Goal: Task Accomplishment & Management: Manage account settings

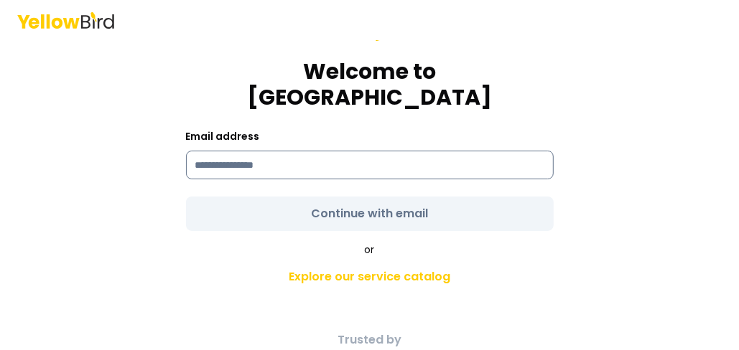
click at [268, 153] on input at bounding box center [370, 165] width 368 height 29
type input "**********"
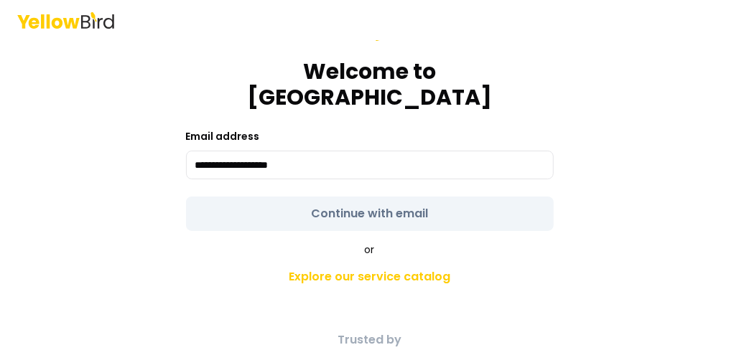
click at [325, 201] on form "**********" at bounding box center [370, 119] width 368 height 224
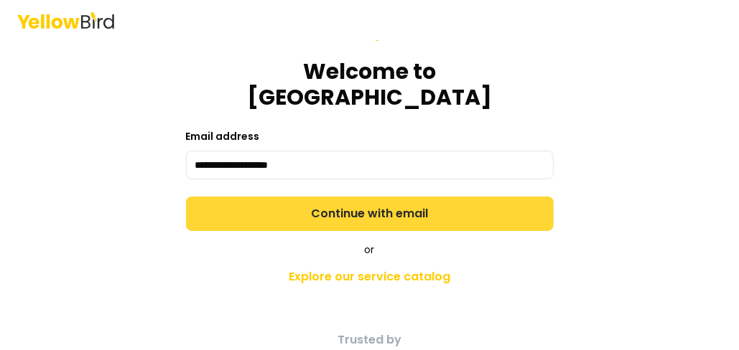
click at [276, 202] on button "Continue with email" at bounding box center [370, 214] width 368 height 34
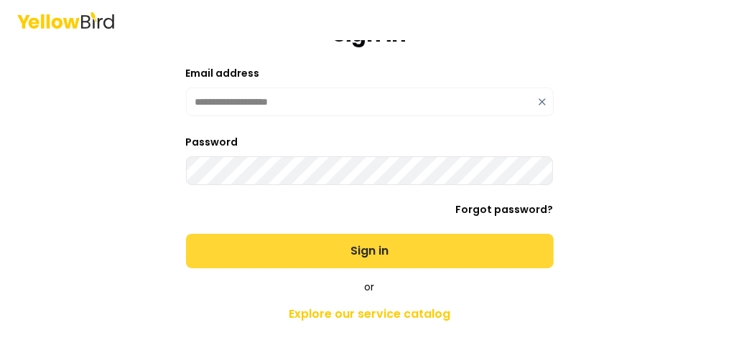
click at [279, 250] on button "Sign in" at bounding box center [370, 251] width 368 height 34
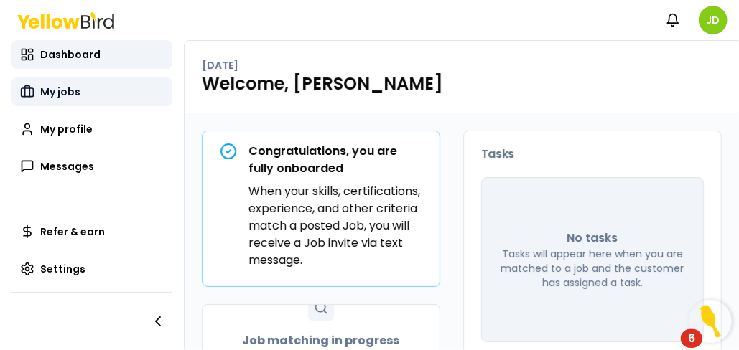
click at [67, 93] on span "My jobs" at bounding box center [60, 92] width 40 height 14
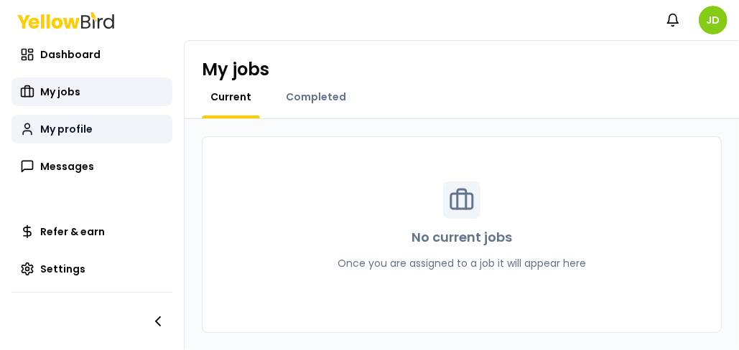
click at [85, 129] on span "My profile" at bounding box center [66, 129] width 52 height 14
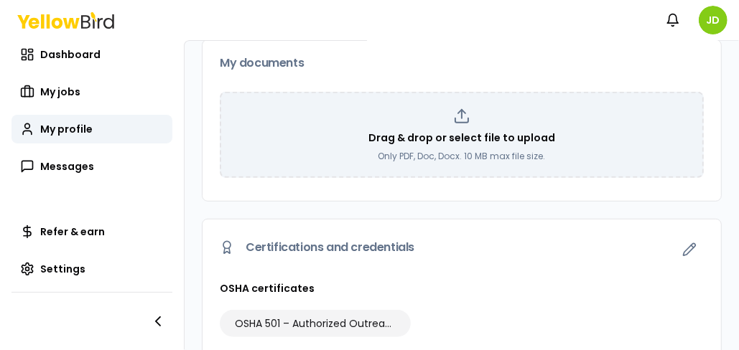
scroll to position [359, 0]
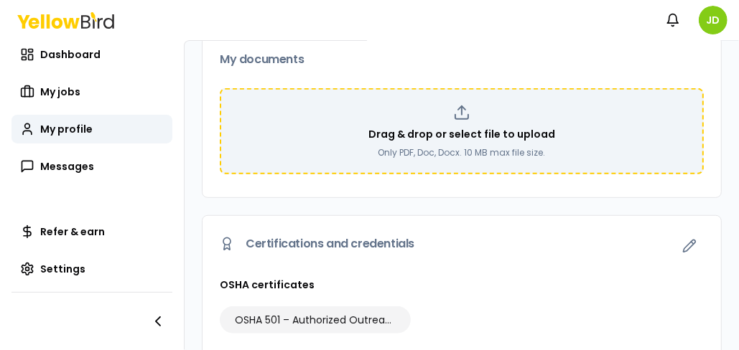
click at [457, 115] on icon at bounding box center [461, 112] width 17 height 17
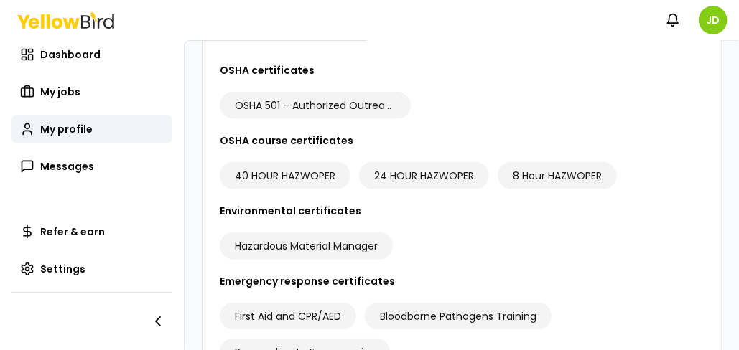
scroll to position [548, 0]
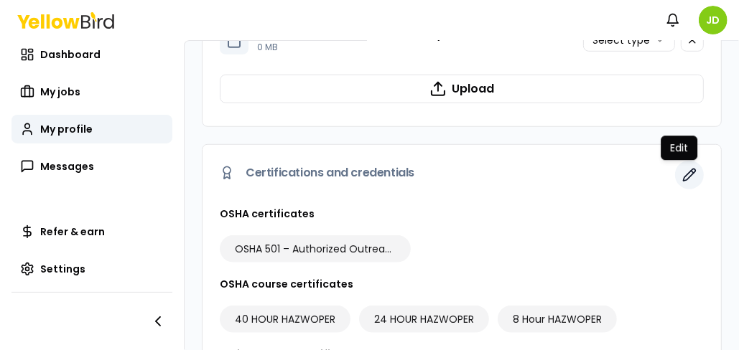
click at [682, 172] on icon "button" at bounding box center [689, 175] width 14 height 14
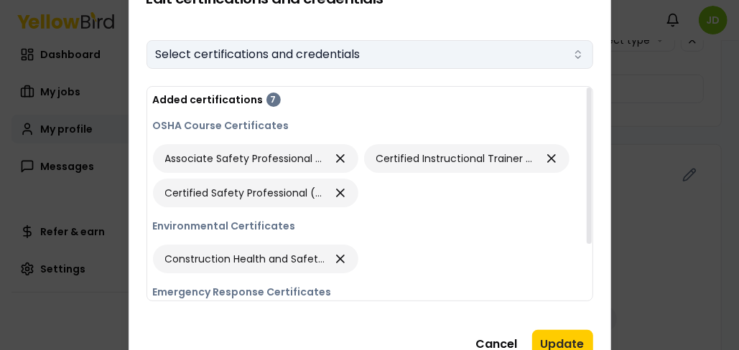
click at [256, 50] on button "Select certifications and credentials" at bounding box center [369, 54] width 447 height 29
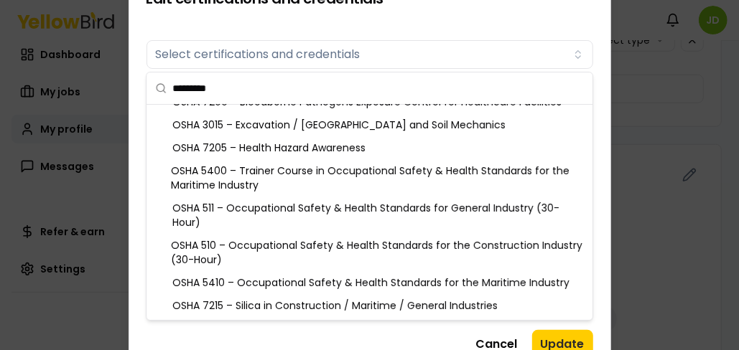
scroll to position [0, 0]
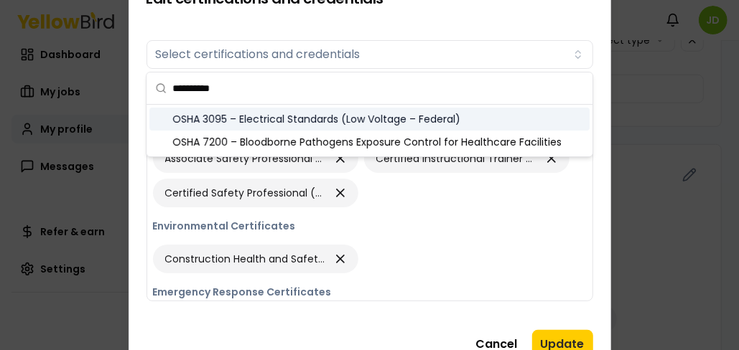
type input "**********"
click at [335, 120] on div "OSHA 3095 – Electrical Standards (Low Voltage – Federal)" at bounding box center [369, 119] width 440 height 23
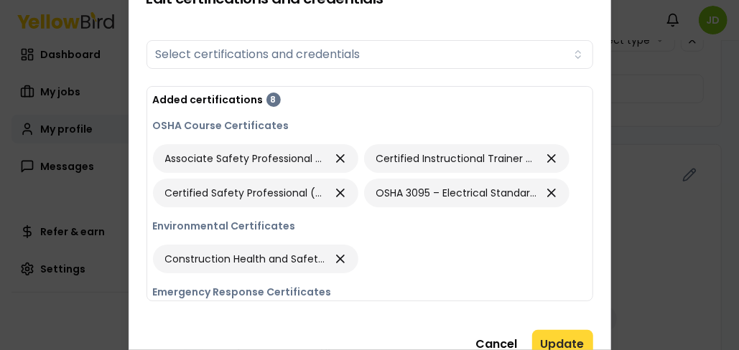
click at [557, 340] on button "Update" at bounding box center [562, 344] width 61 height 29
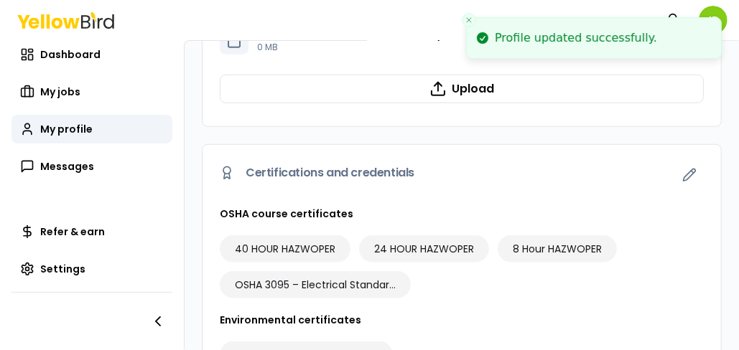
scroll to position [620, 0]
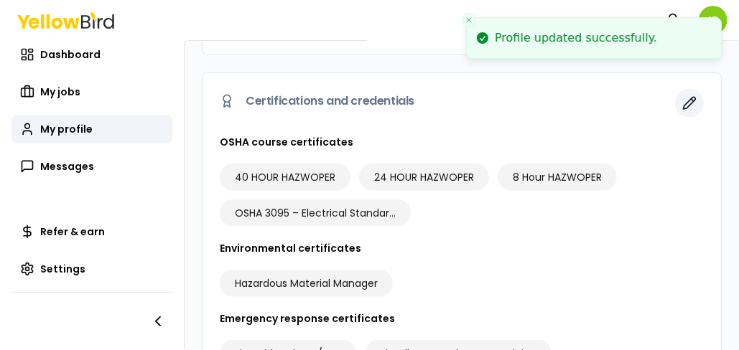
click at [682, 103] on icon "button" at bounding box center [689, 103] width 14 height 14
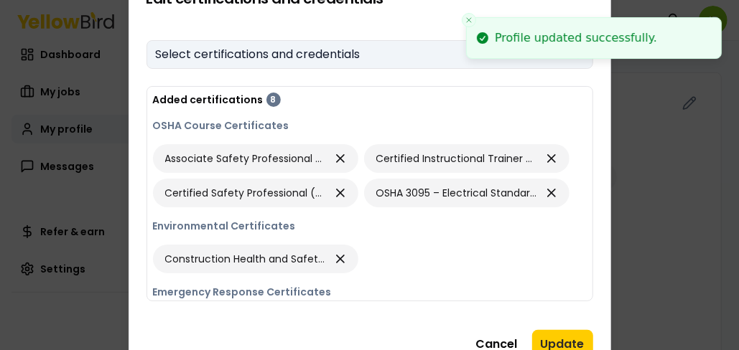
click at [247, 52] on button "Select certifications and credentials" at bounding box center [369, 54] width 447 height 29
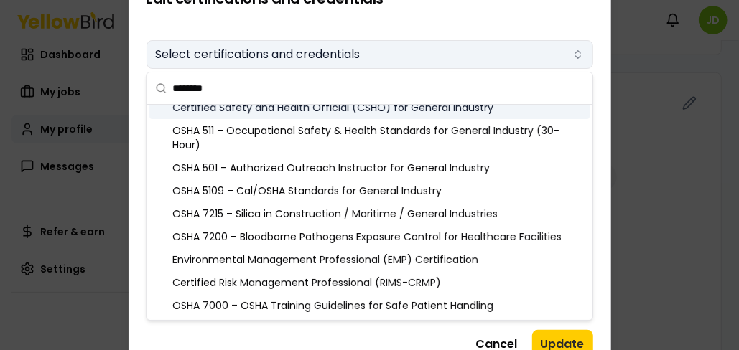
scroll to position [0, 0]
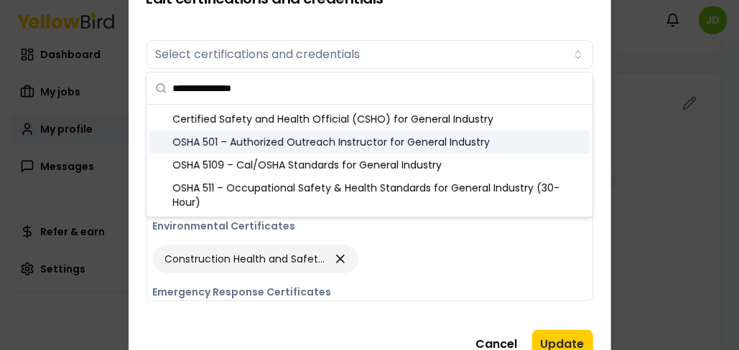
type input "**********"
click at [291, 147] on div "OSHA 501 – Authorized Outreach Instructor for General Industry" at bounding box center [369, 142] width 440 height 23
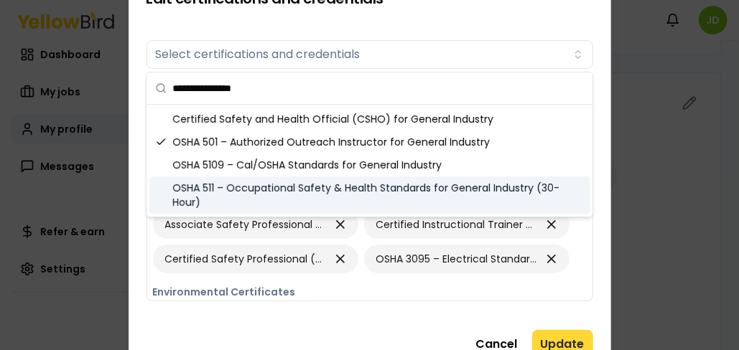
drag, startPoint x: 568, startPoint y: 340, endPoint x: 561, endPoint y: 337, distance: 7.4
click at [567, 340] on button "Update" at bounding box center [562, 344] width 61 height 29
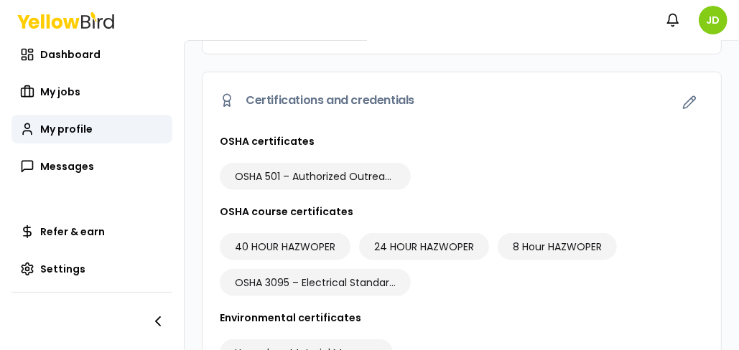
scroll to position [620, 0]
click at [682, 103] on icon "button" at bounding box center [689, 103] width 14 height 14
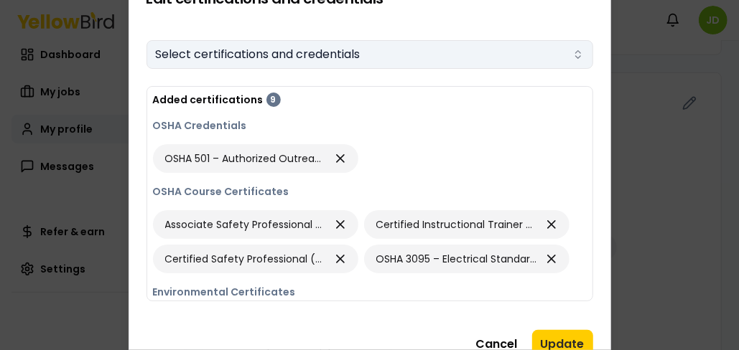
click at [330, 56] on button "Select certifications and credentials" at bounding box center [369, 54] width 447 height 29
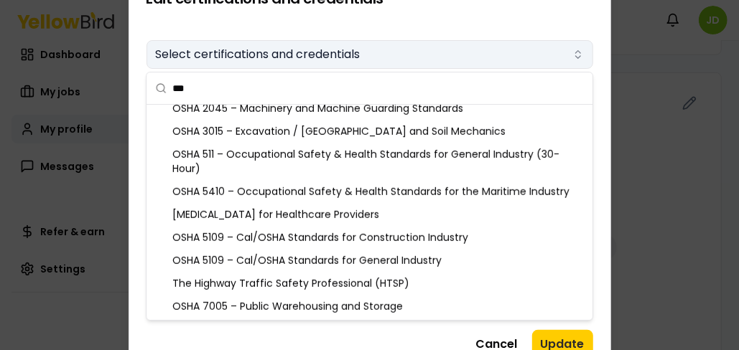
scroll to position [0, 0]
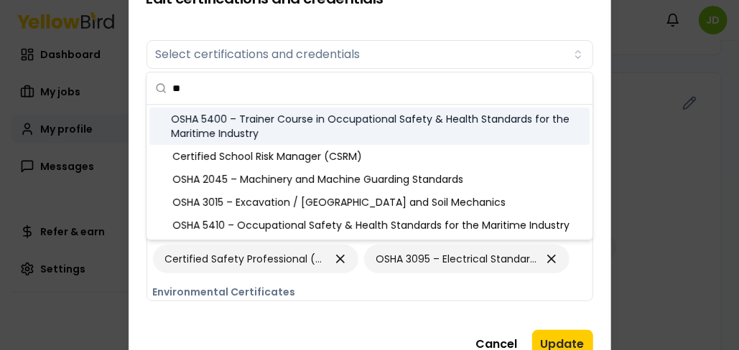
type input "*"
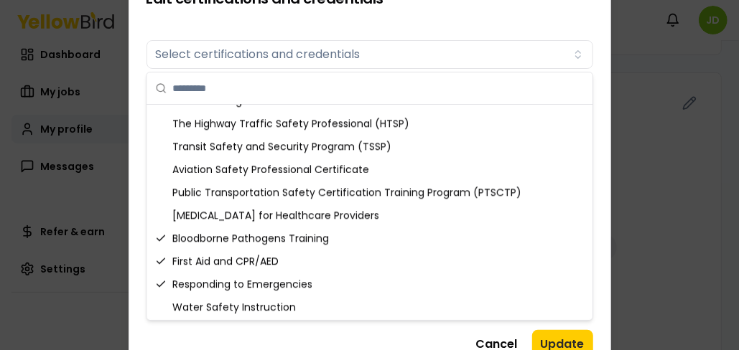
scroll to position [1786, 0]
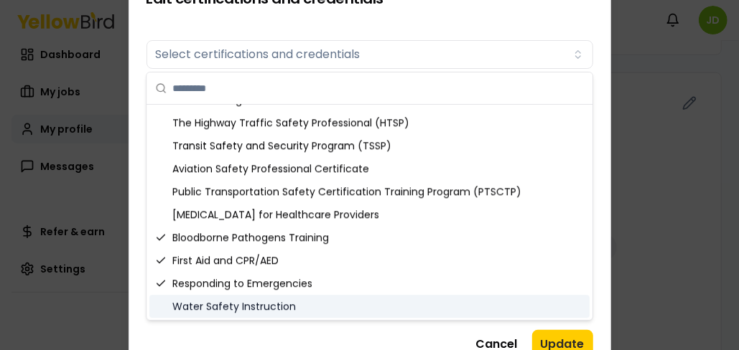
click at [512, 342] on button "Cancel" at bounding box center [496, 344] width 59 height 29
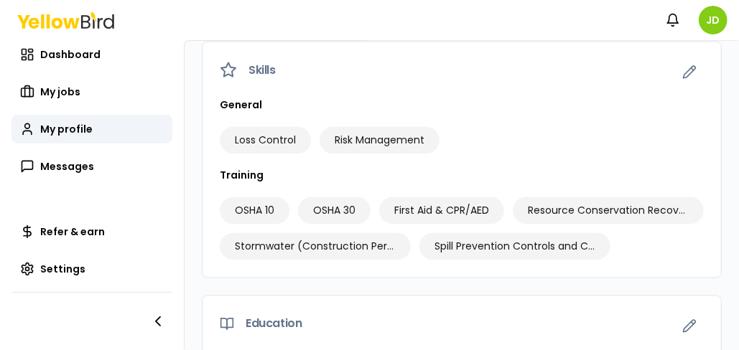
scroll to position [1266, 0]
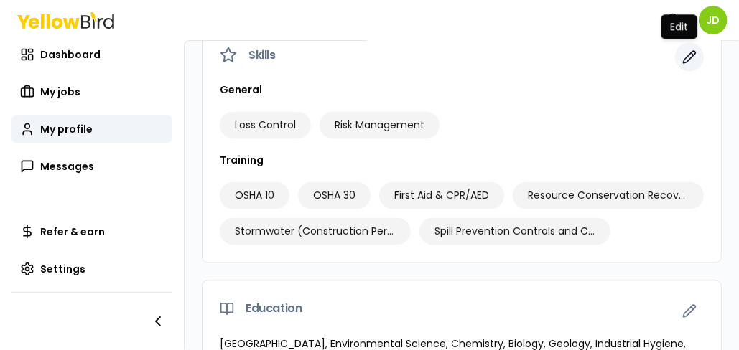
click at [682, 50] on icon "button" at bounding box center [689, 57] width 14 height 14
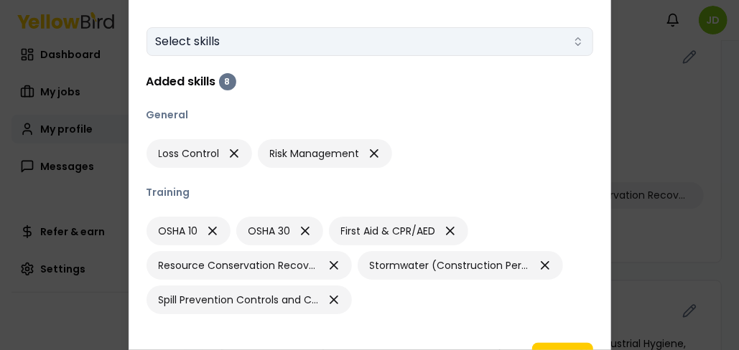
click at [307, 37] on button "Select skills" at bounding box center [369, 41] width 447 height 29
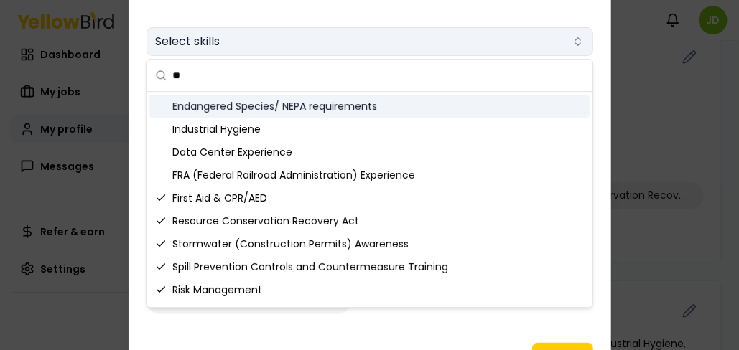
type input "*"
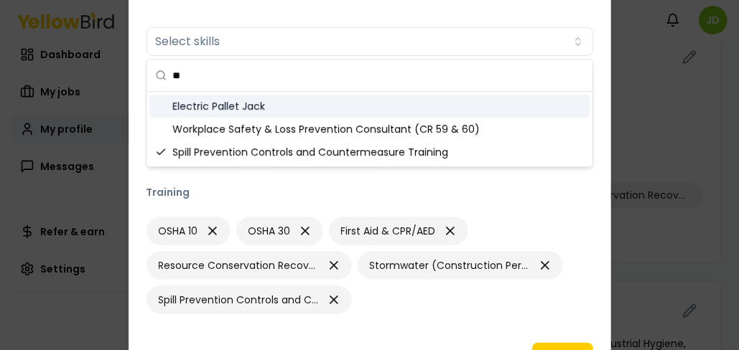
scroll to position [40, 0]
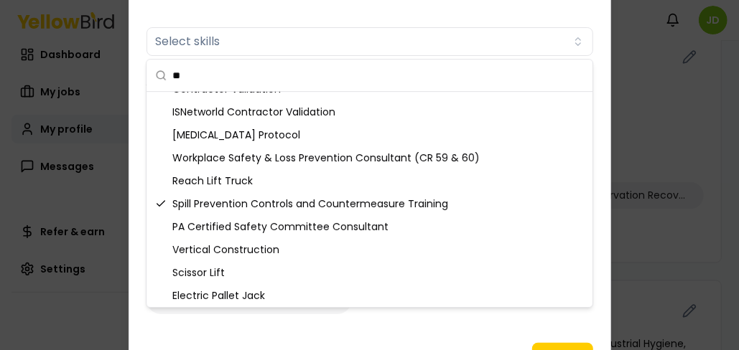
type input "*"
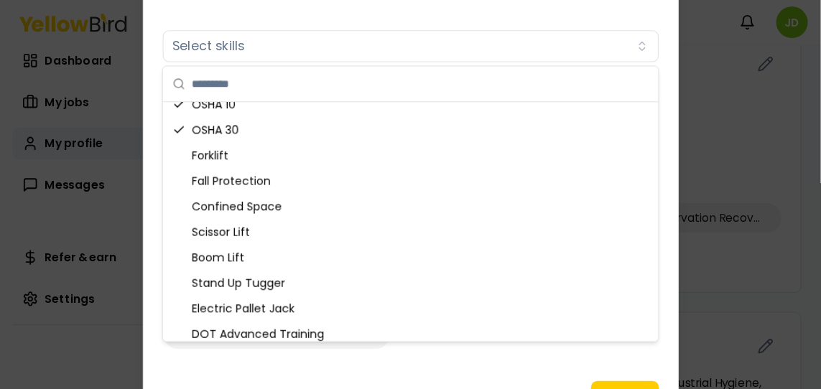
scroll to position [594, 0]
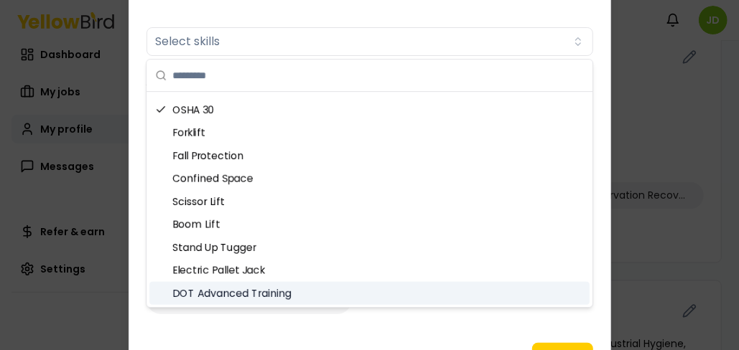
click at [485, 326] on form "Skills Select skills Added skills 8 General Loss Control Risk Management Traini…" at bounding box center [369, 167] width 447 height 327
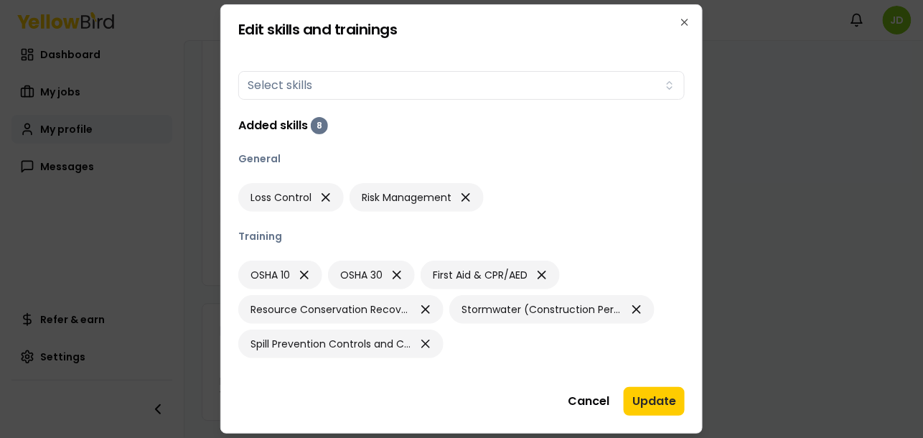
scroll to position [891, 0]
click at [650, 350] on button "Update" at bounding box center [654, 401] width 61 height 29
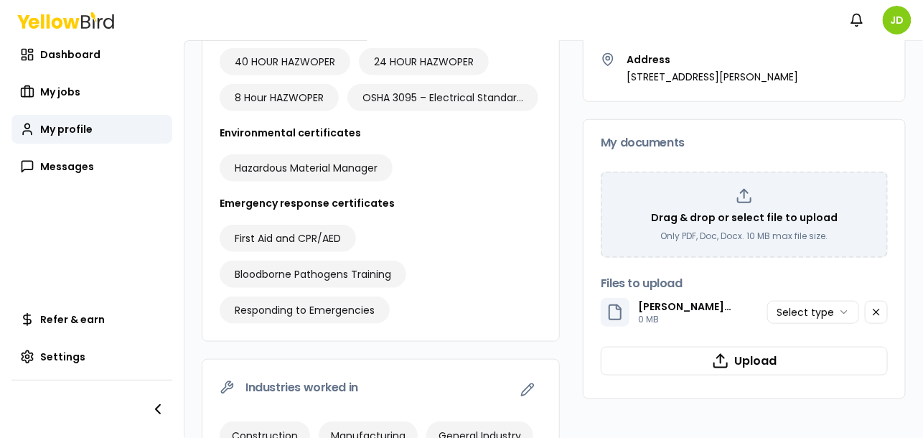
scroll to position [269, 0]
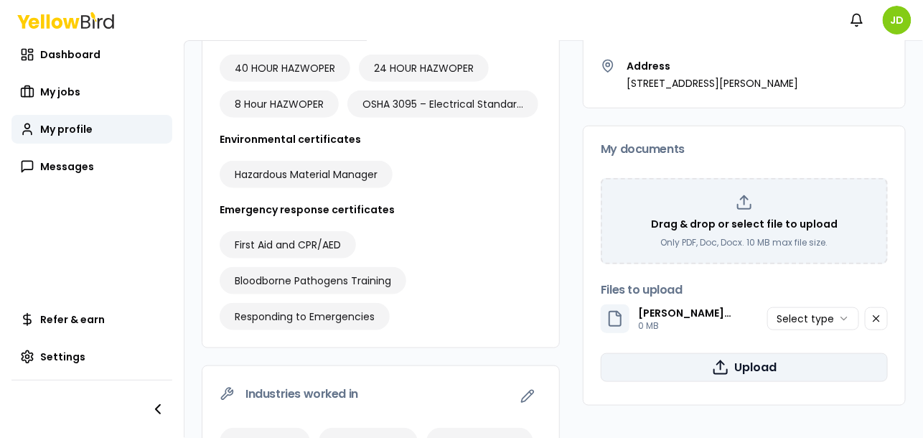
click at [721, 350] on line "button" at bounding box center [721, 365] width 0 height 9
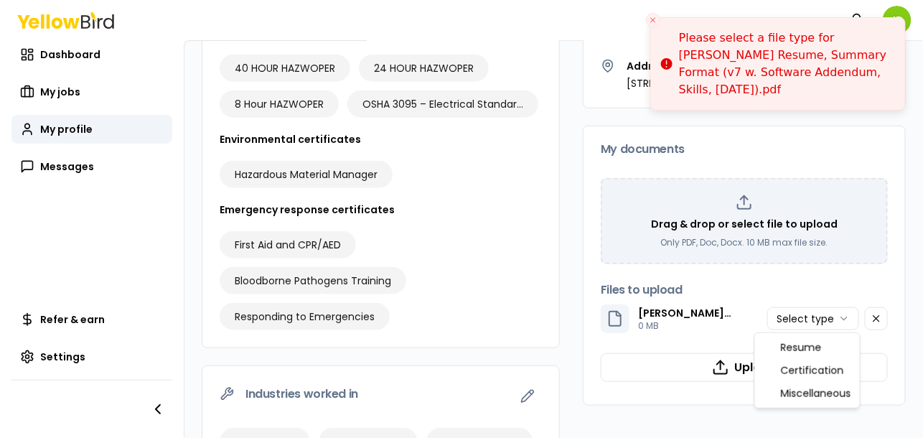
click at [738, 314] on html "Please select a file type for [PERSON_NAME] Resume, Summary Format (v7 w. Softw…" at bounding box center [461, 219] width 923 height 438
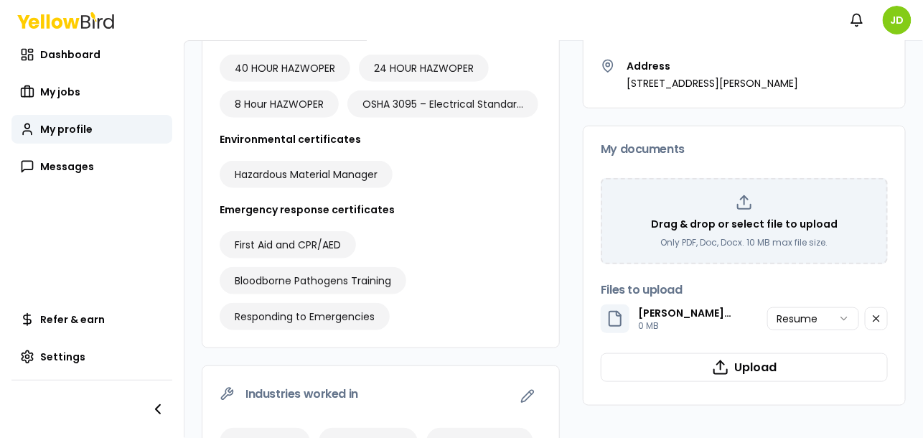
click at [738, 350] on button "Upload" at bounding box center [744, 367] width 287 height 29
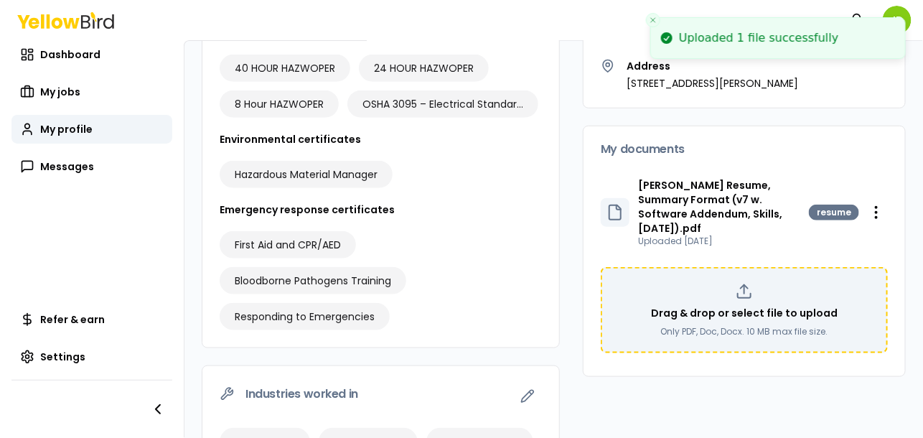
click at [736, 283] on icon at bounding box center [744, 291] width 17 height 17
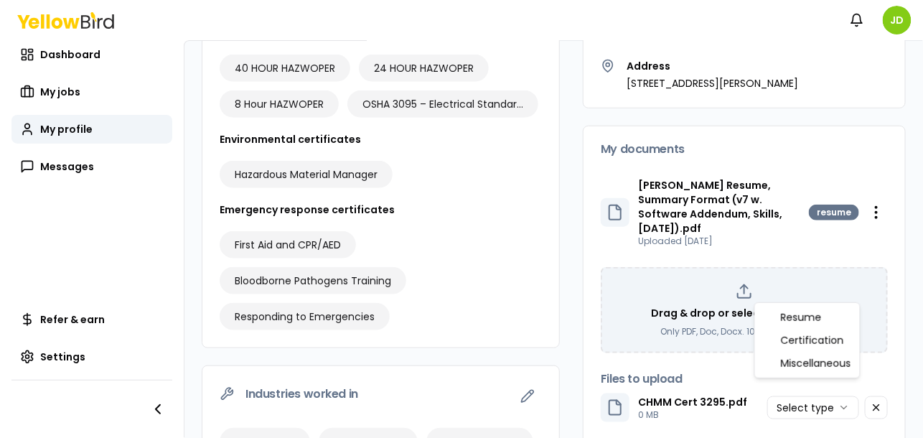
click at [738, 350] on html "Notifications JD Dashboard My jobs My profile Messages Refer & earn Settings [P…" at bounding box center [461, 219] width 923 height 438
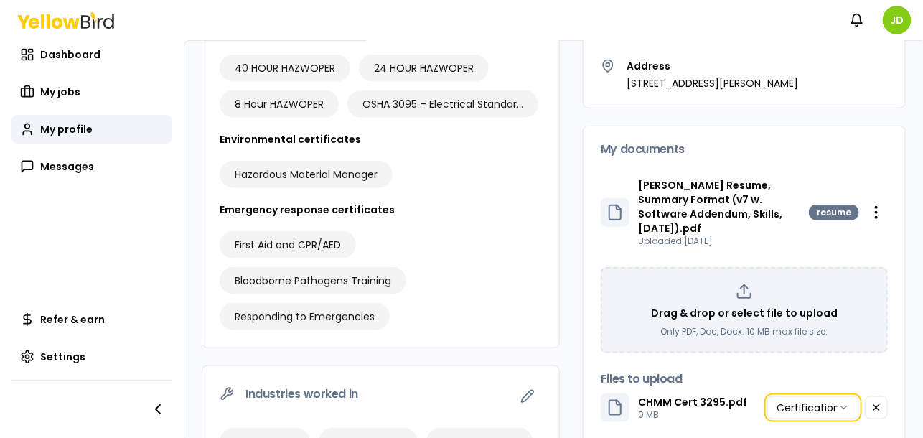
scroll to position [359, 0]
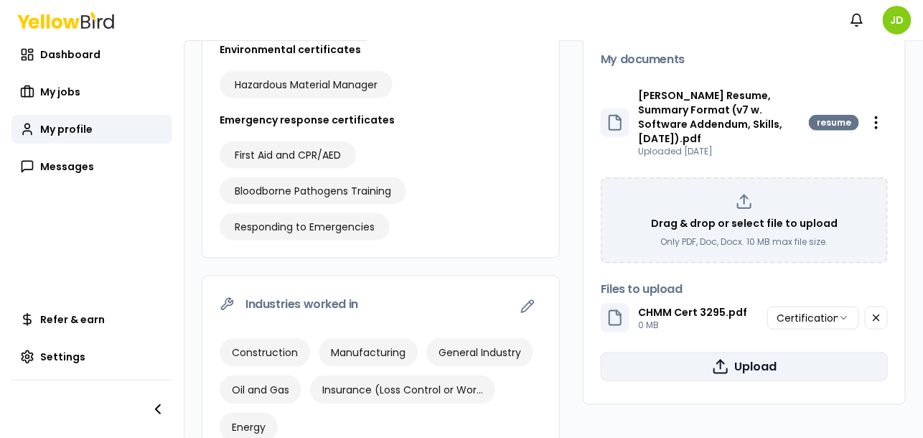
click at [731, 350] on button "Upload" at bounding box center [744, 367] width 287 height 29
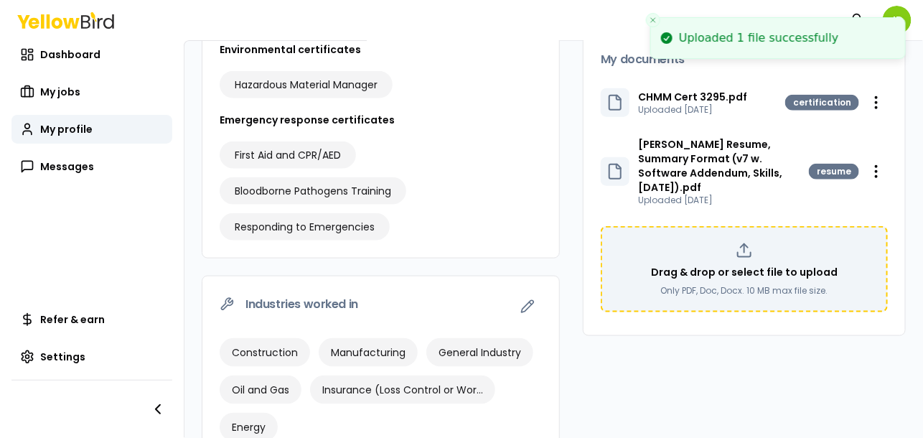
click at [717, 226] on div "Drag & drop or select file to upload Only PDF, Doc, Docx. 10 MB max file size." at bounding box center [744, 269] width 287 height 86
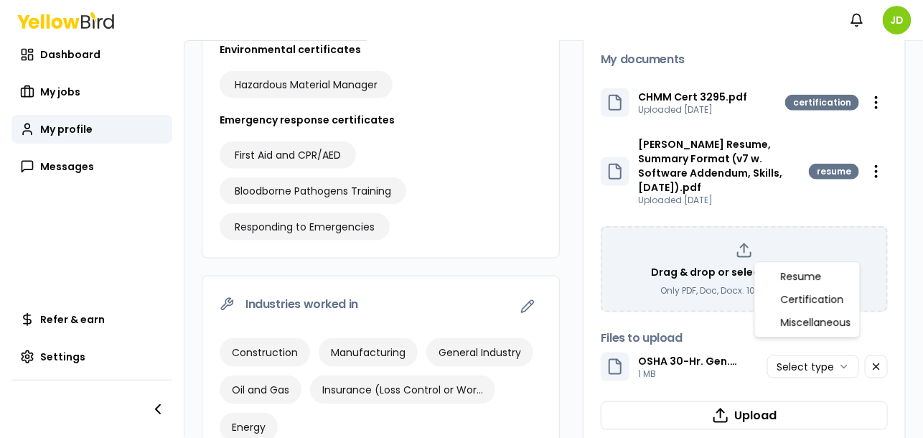
click at [738, 350] on html "Notifications JD Dashboard My jobs My profile Messages Refer & earn Settings [P…" at bounding box center [461, 219] width 923 height 438
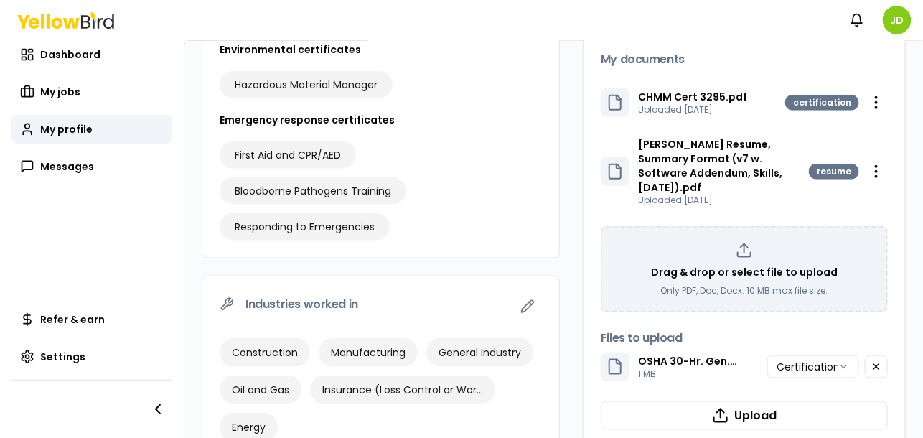
click at [738, 350] on button "Upload" at bounding box center [744, 415] width 287 height 29
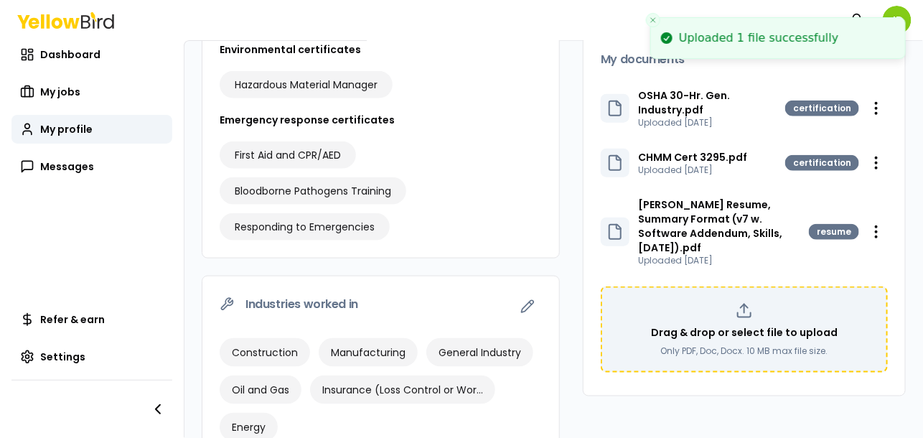
click at [738, 307] on div "Drag & drop or select file to upload Only PDF, Doc, Docx. 10 MB max file size." at bounding box center [744, 329] width 261 height 55
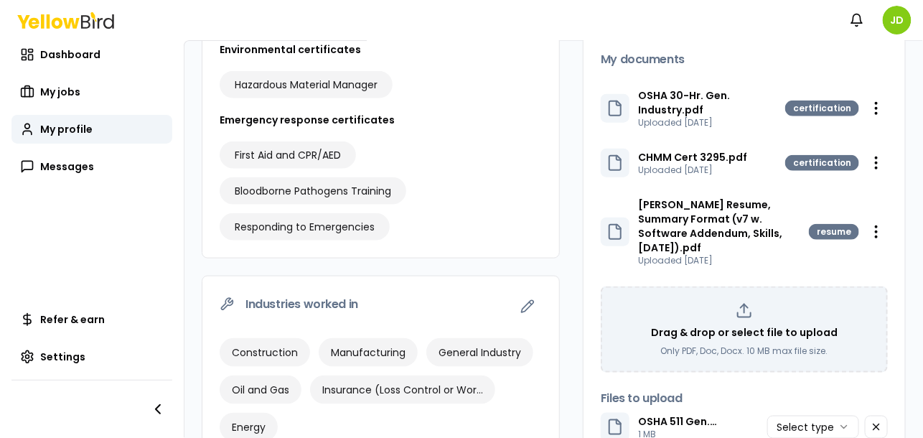
click at [738, 350] on html "Notifications JD Dashboard My jobs My profile Messages Refer & earn Settings [P…" at bounding box center [461, 219] width 923 height 438
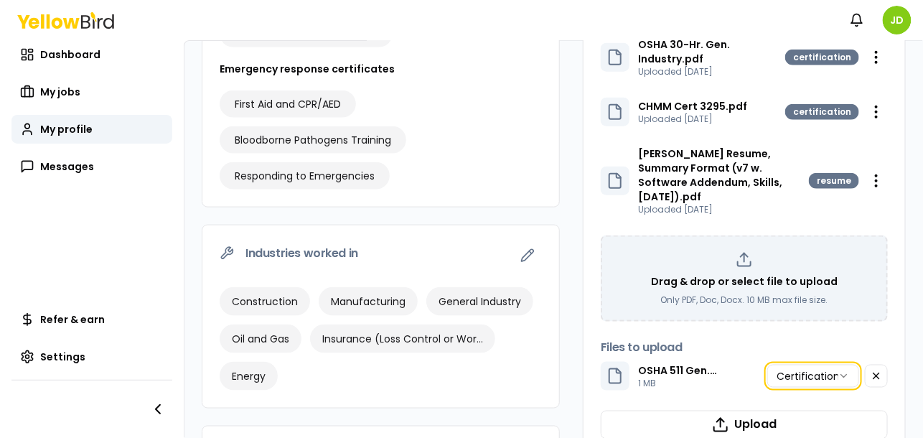
scroll to position [538, 0]
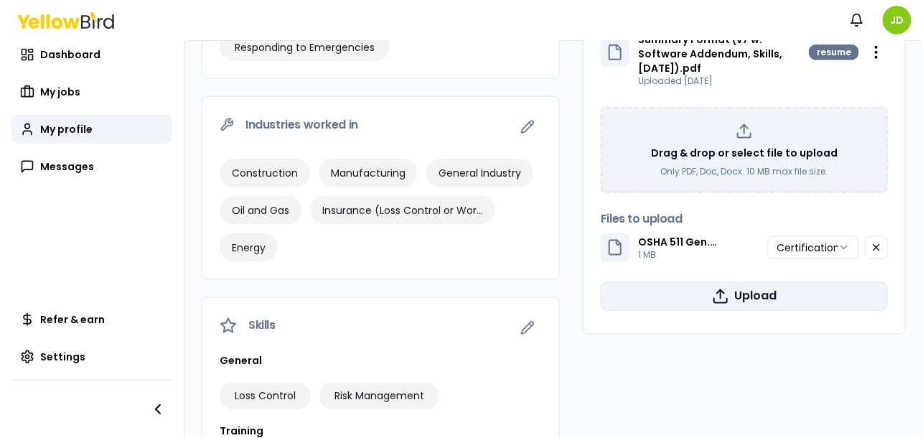
click at [691, 282] on button "Upload" at bounding box center [744, 296] width 287 height 29
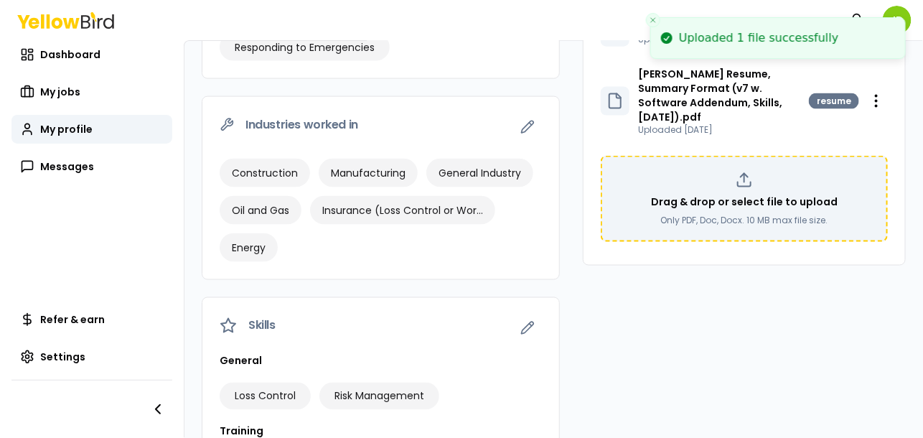
click at [697, 195] on p "Drag & drop or select file to upload" at bounding box center [744, 202] width 187 height 14
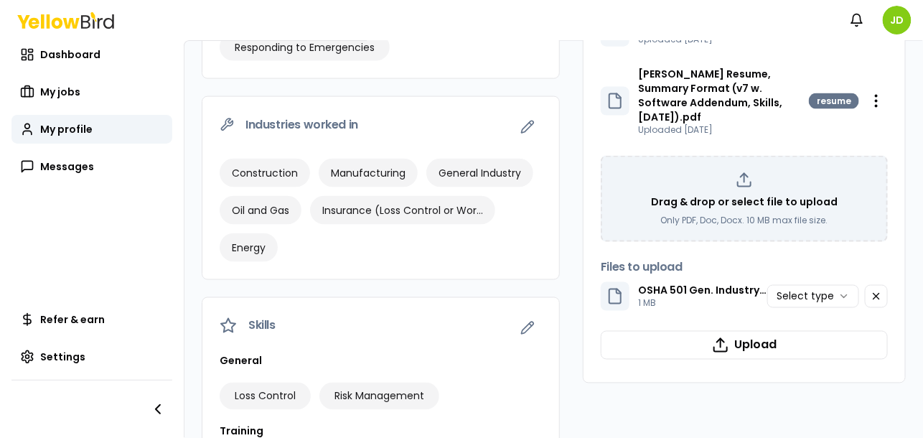
click at [738, 282] on div "OSHA 501 Gen. Industry Certificate.pdf 1 MB Select type" at bounding box center [744, 296] width 287 height 29
click at [738, 279] on html "Notifications JD Dashboard My jobs My profile Messages Refer & earn Settings [P…" at bounding box center [461, 219] width 923 height 438
click at [721, 333] on button "Upload" at bounding box center [744, 345] width 287 height 29
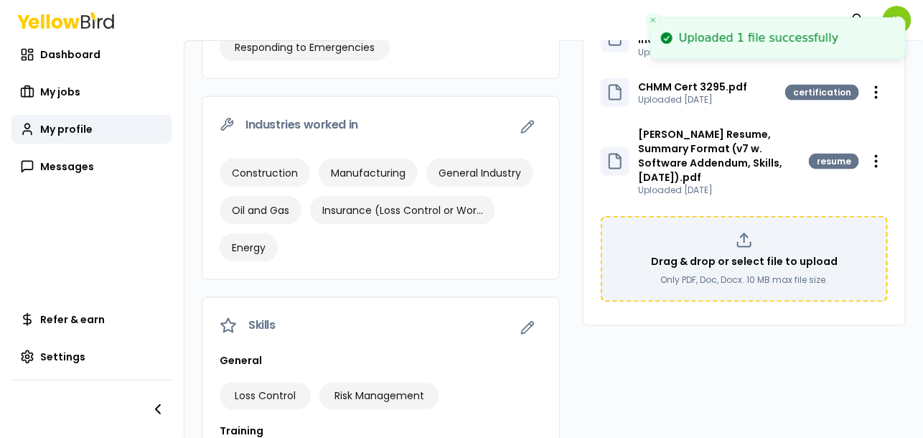
click at [681, 255] on p "Drag & drop or select file to upload" at bounding box center [744, 262] width 187 height 14
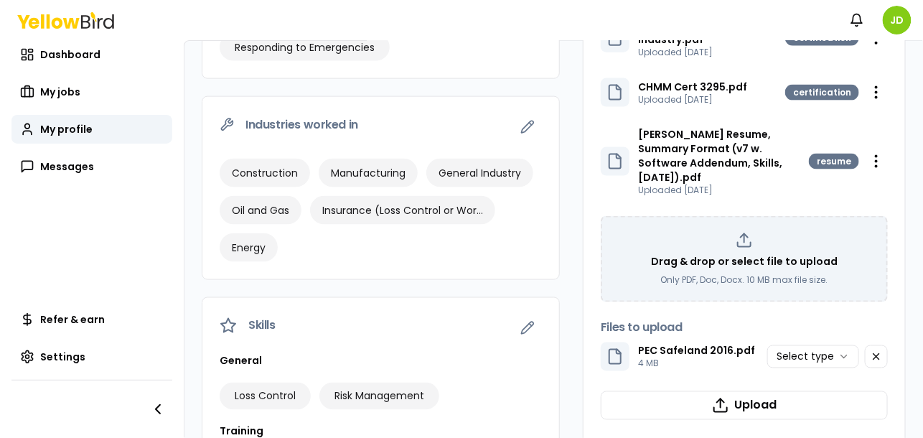
click at [738, 331] on html "Notifications JD Dashboard My jobs My profile Messages Refer & earn Settings [P…" at bounding box center [461, 219] width 923 height 438
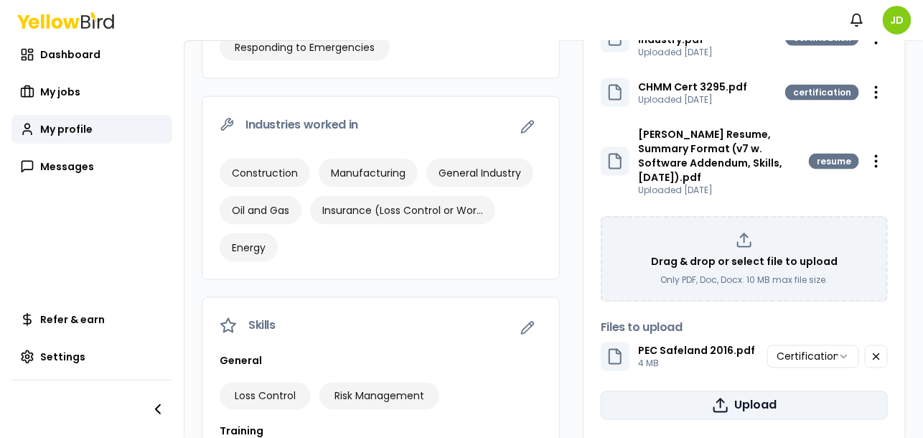
click at [738, 350] on button "Upload" at bounding box center [744, 405] width 287 height 29
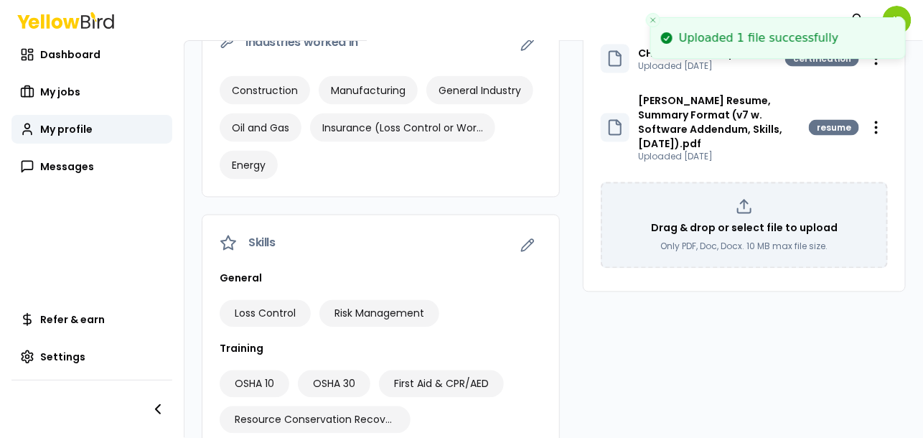
scroll to position [628, 0]
